Goal: Feedback & Contribution: Submit feedback/report problem

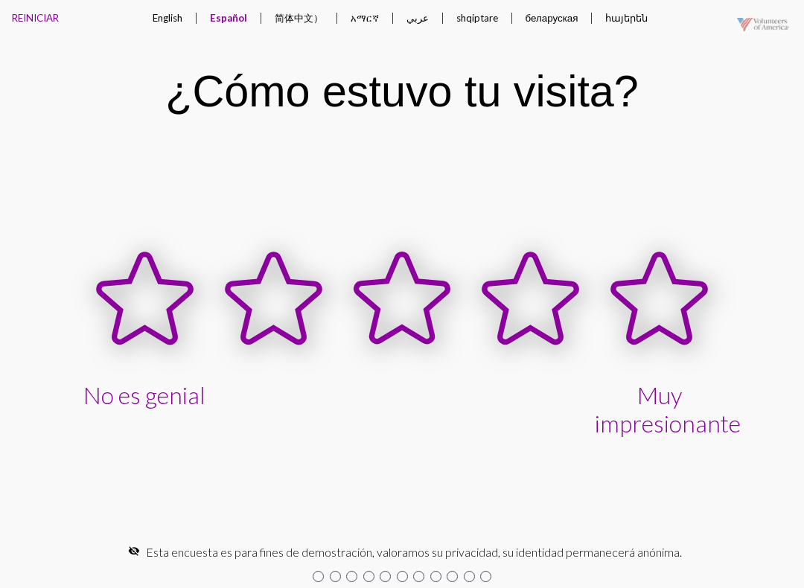
click at [378, 5] on button "አማርኛ" at bounding box center [365, 18] width 52 height 36
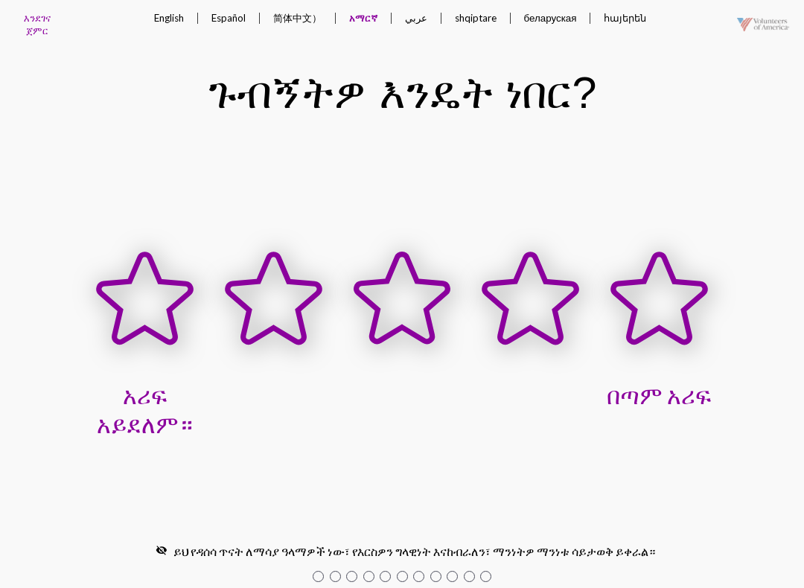
click at [532, 10] on button "беларуская" at bounding box center [550, 18] width 77 height 36
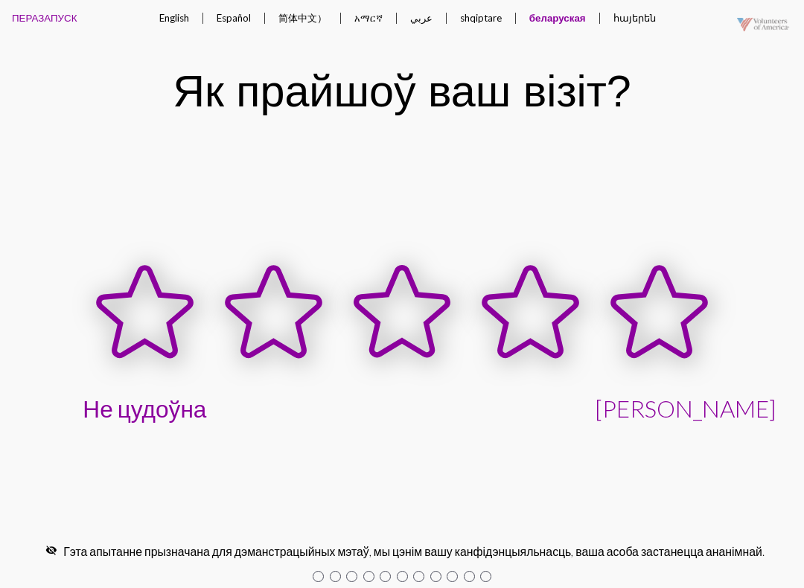
click at [175, 7] on button "English" at bounding box center [174, 18] width 54 height 36
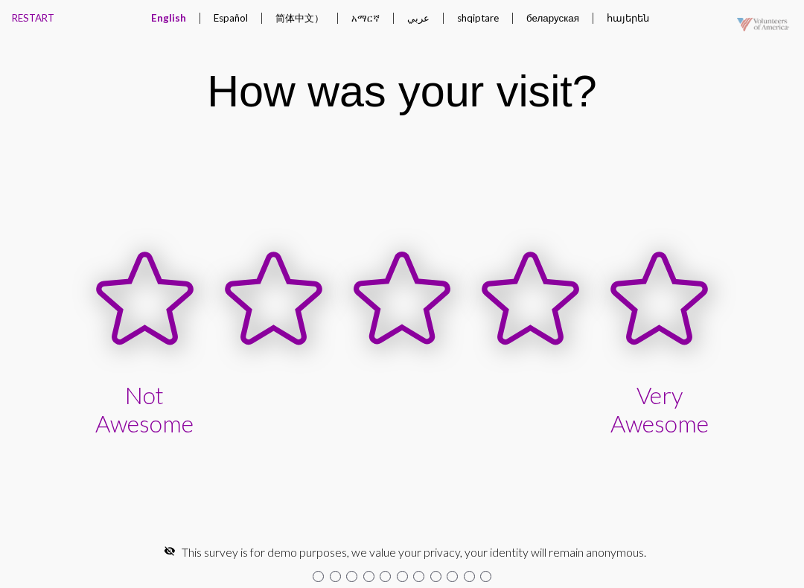
click at [663, 300] on icon at bounding box center [660, 299] width 92 height 88
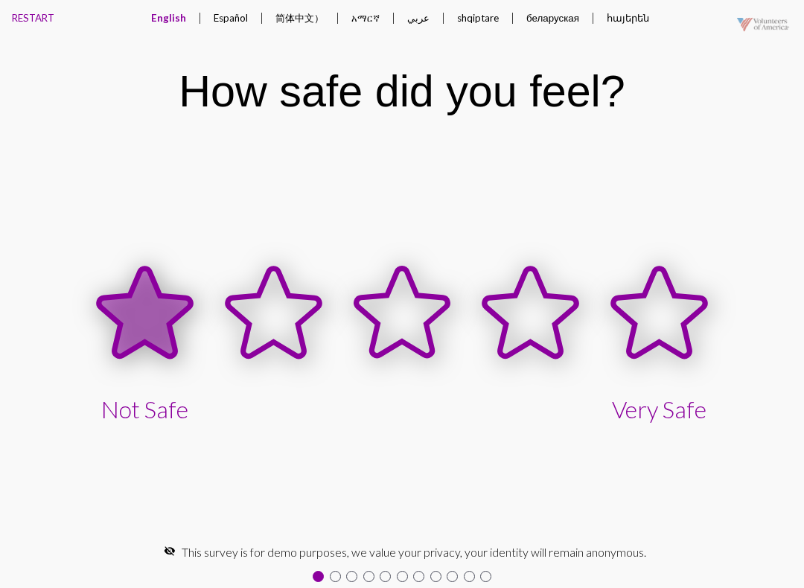
click at [118, 321] on icon at bounding box center [145, 313] width 92 height 88
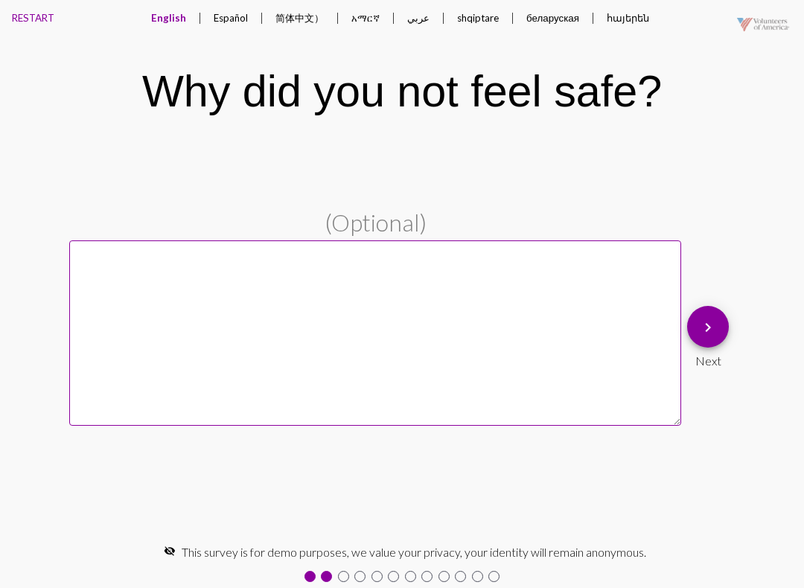
click at [256, 21] on button "Español" at bounding box center [231, 18] width 58 height 36
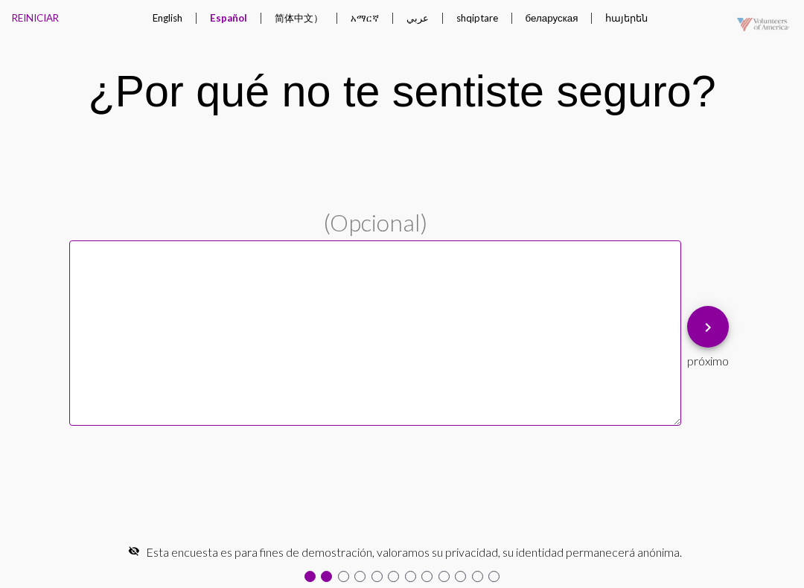
click at [182, 19] on button "English" at bounding box center [168, 18] width 54 height 36
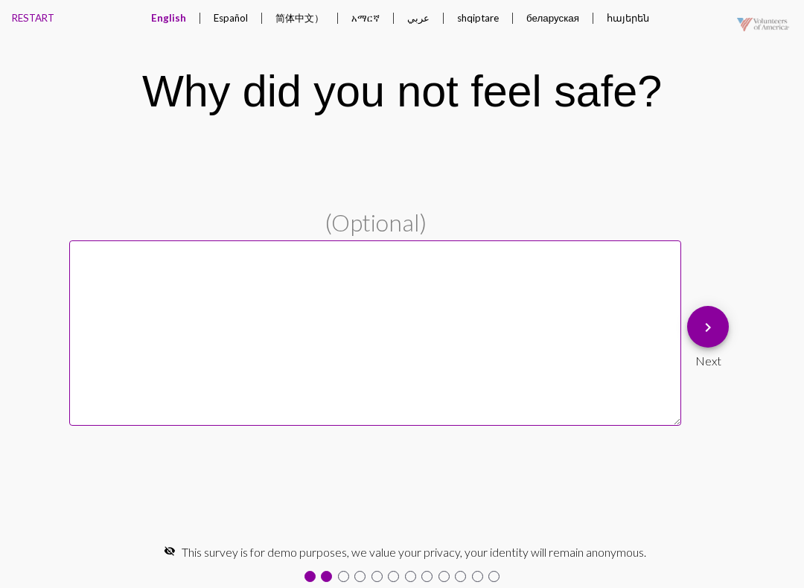
click at [231, 4] on button "Español" at bounding box center [231, 18] width 58 height 36
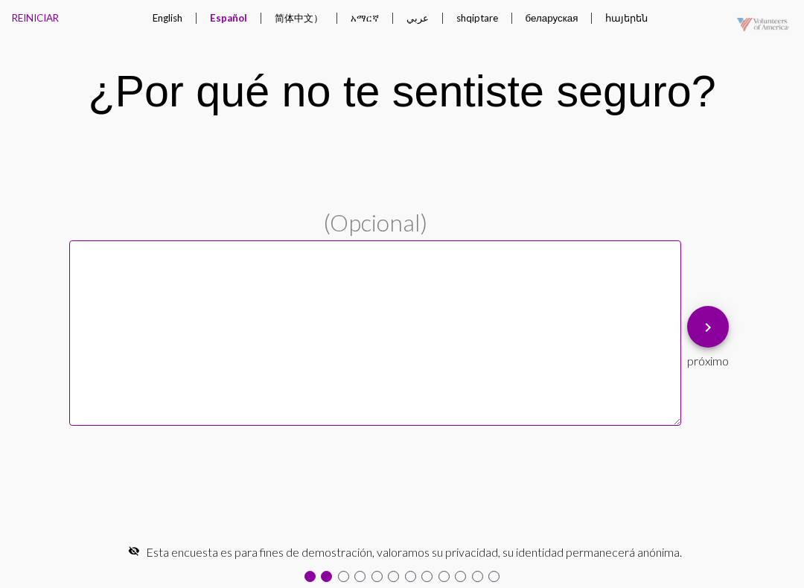
click at [253, 306] on textarea at bounding box center [375, 333] width 612 height 185
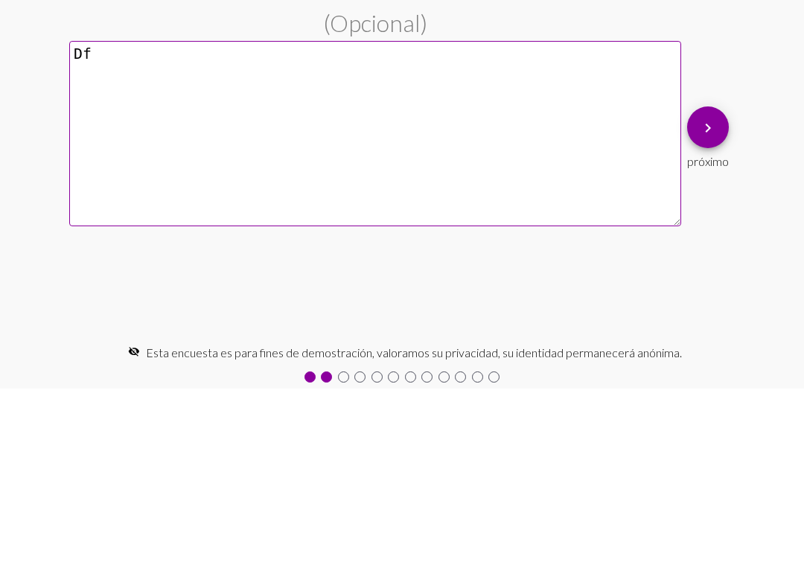
type textarea "D"
click at [747, 209] on pl-text-question "(Opcional) keyboard_arrow_right próximo" at bounding box center [402, 337] width 804 height 257
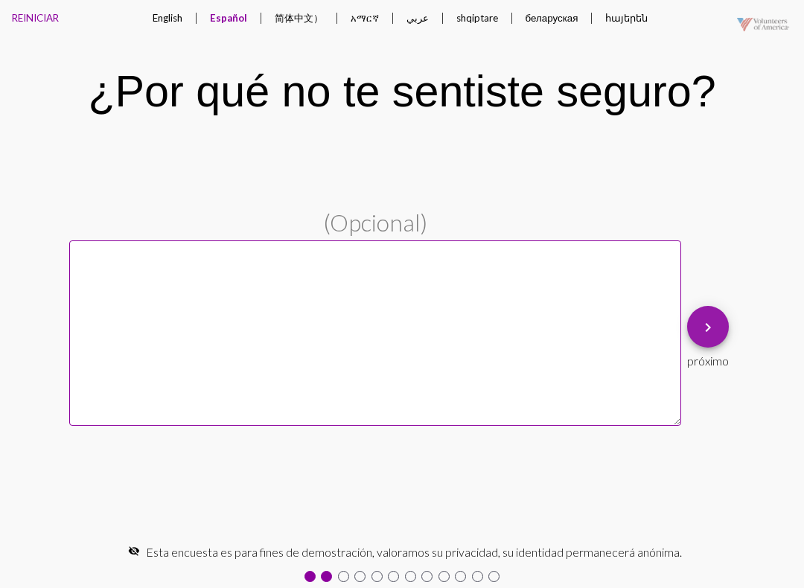
click at [716, 331] on mat-icon "keyboard_arrow_right" at bounding box center [708, 328] width 18 height 18
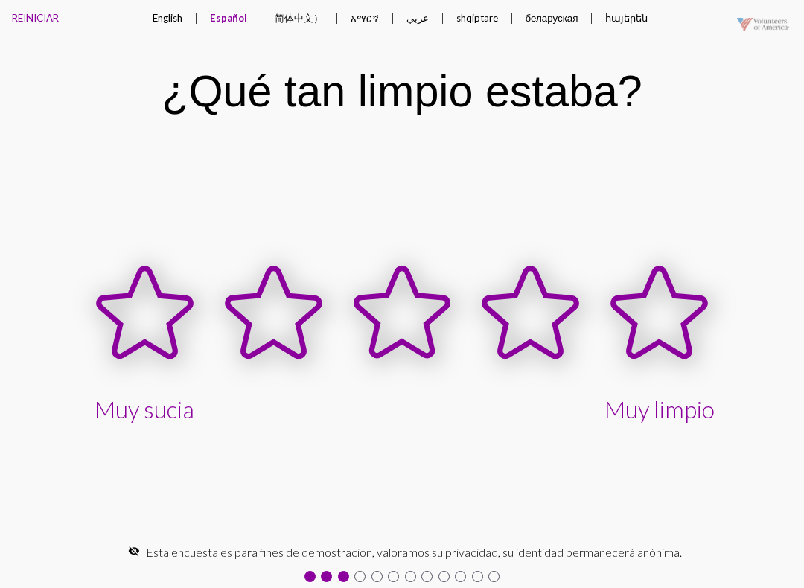
click at [181, 52] on div "¿Qué tan limpio estaba?" at bounding box center [402, 91] width 804 height 86
click at [153, 0] on div "English Español 简体中文） አማርኛ عربي shqiptare беларуская հայերեն" at bounding box center [400, 18] width 652 height 37
click at [168, 22] on button "English" at bounding box center [168, 18] width 54 height 36
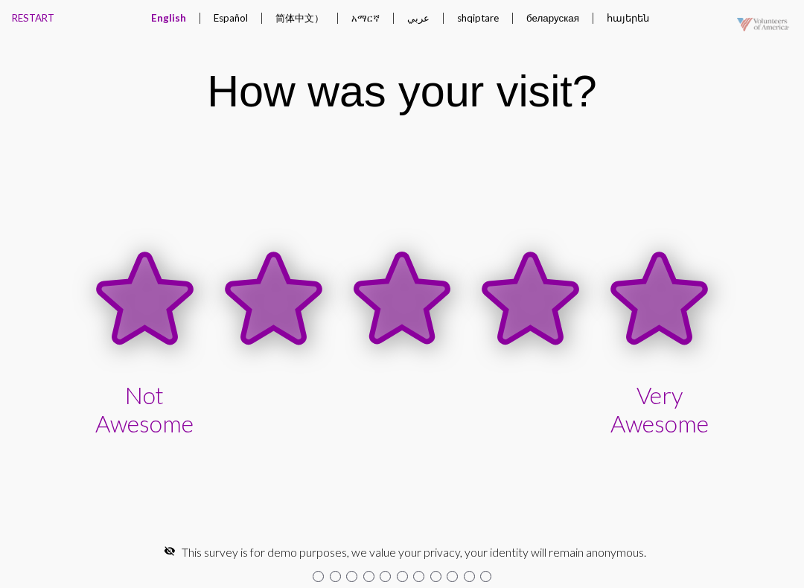
click at [656, 311] on icon at bounding box center [660, 299] width 92 height 88
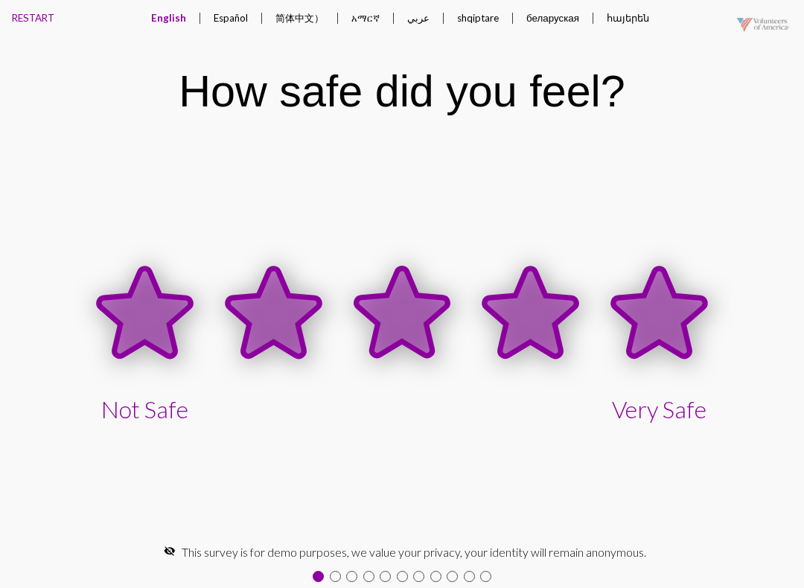
click at [664, 328] on icon at bounding box center [660, 313] width 92 height 88
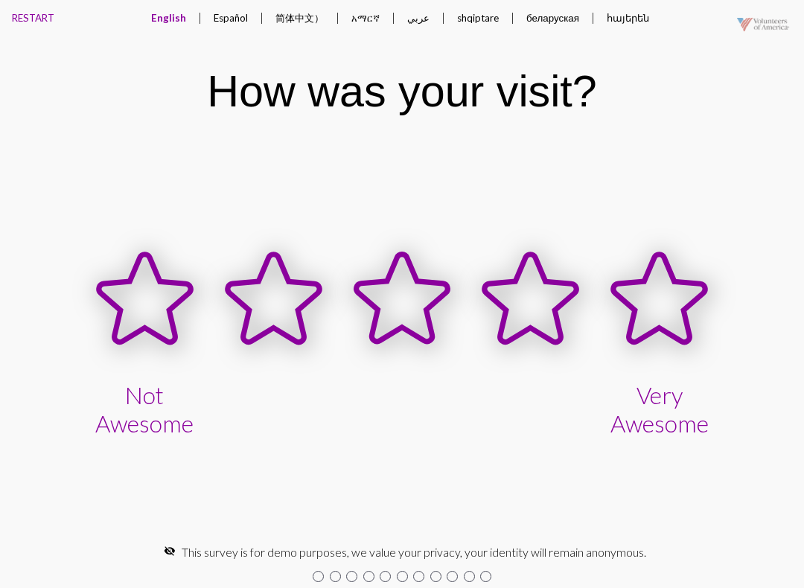
click at [656, 312] on icon at bounding box center [660, 299] width 92 height 88
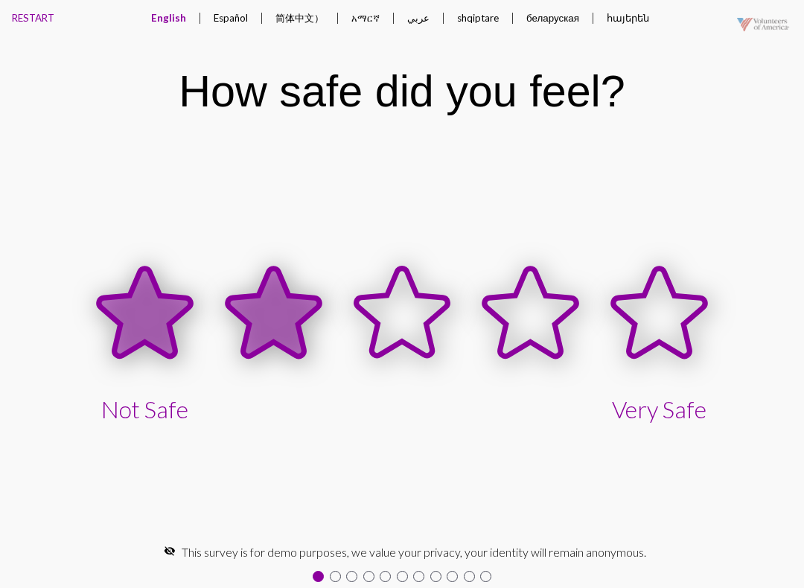
click at [259, 323] on icon at bounding box center [274, 313] width 92 height 88
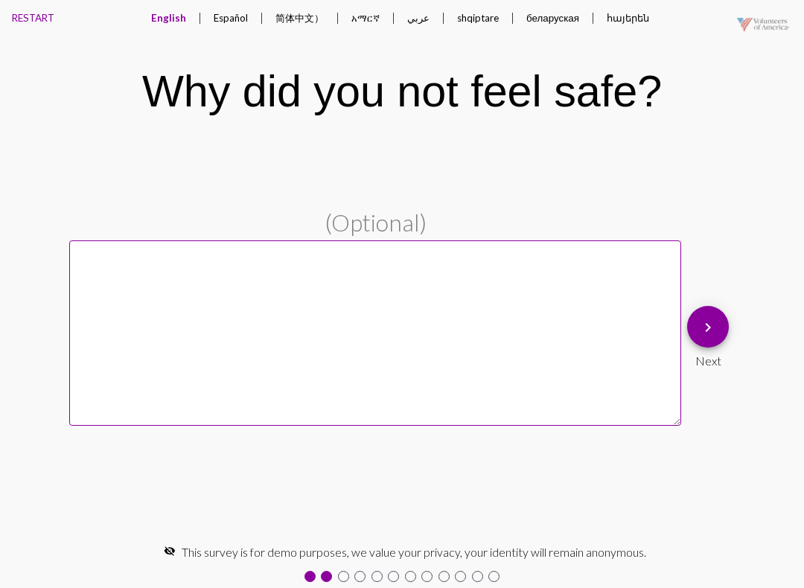
click at [700, 337] on mat-icon "keyboard_arrow_right" at bounding box center [708, 328] width 18 height 18
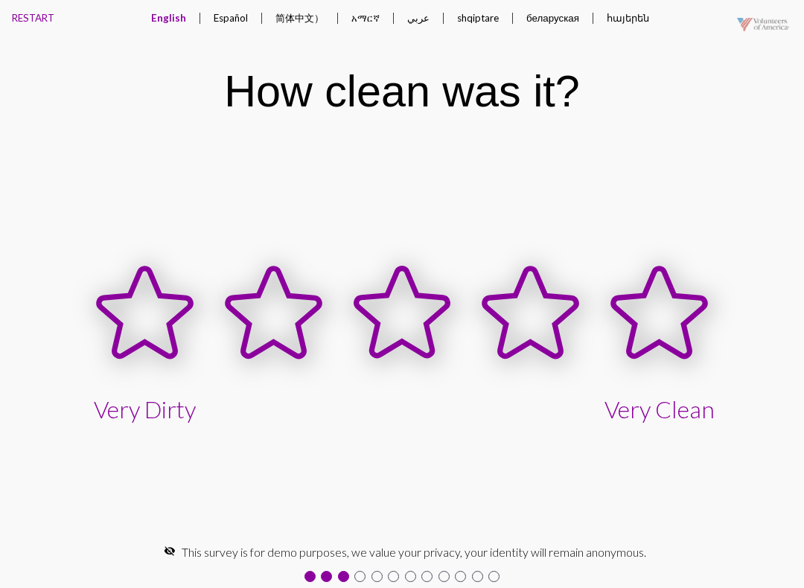
click at [42, 8] on button "RESTART" at bounding box center [33, 18] width 66 height 36
